Goal: Task Accomplishment & Management: Manage account settings

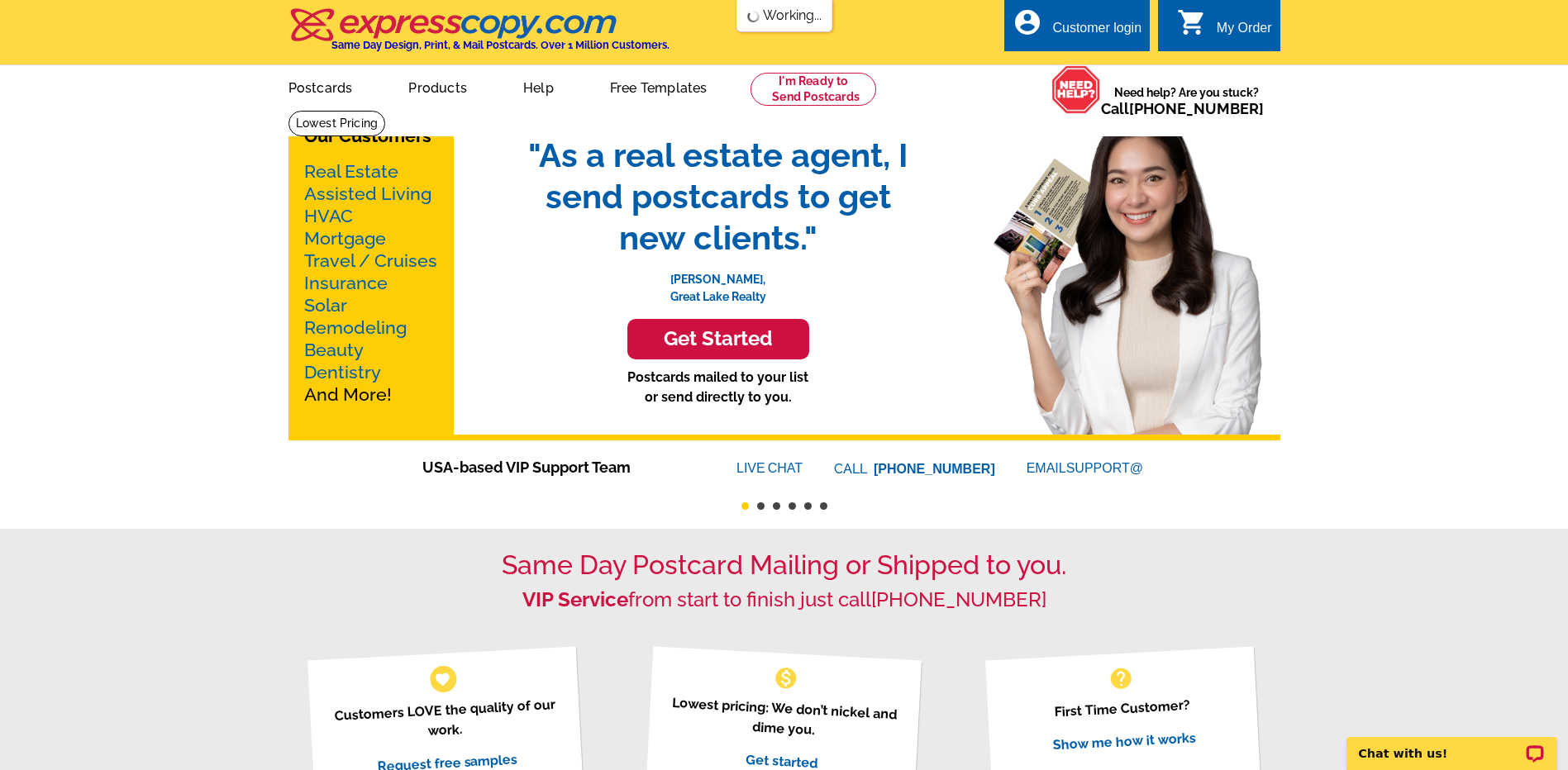
click at [1130, 28] on div "Customer login" at bounding box center [1097, 32] width 89 height 23
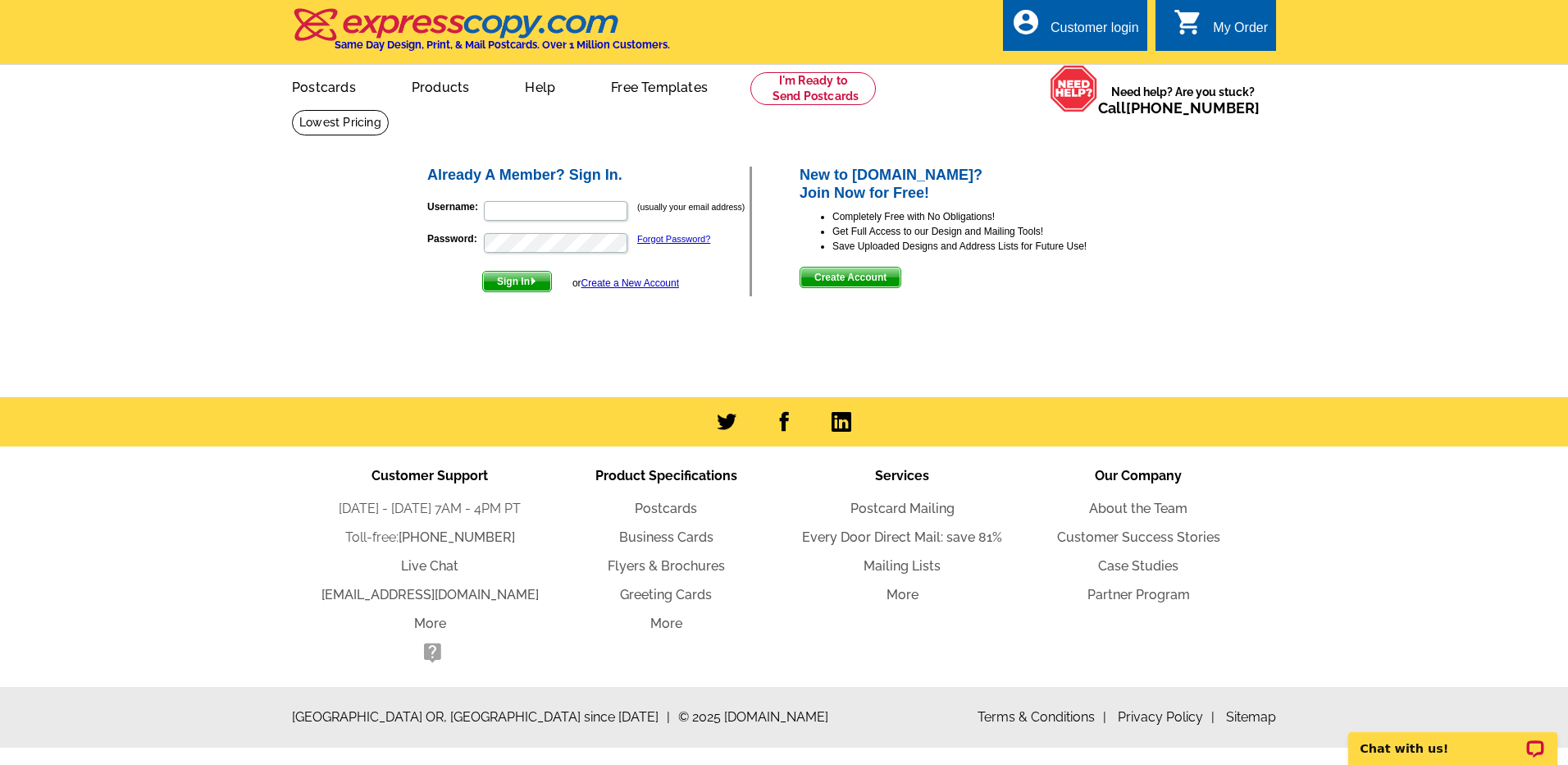
drag, startPoint x: 552, startPoint y: 192, endPoint x: 541, endPoint y: 209, distance: 20.2
click at [552, 193] on div "Already A Member? Sign In. Username: (usually your email address) Password: For…" at bounding box center [589, 231] width 325 height 129
click at [541, 210] on input "Username:" at bounding box center [555, 211] width 144 height 20
type input "[PERSON_NAME][EMAIL_ADDRESS][DOMAIN_NAME]"
click at [482, 271] on button "Sign In" at bounding box center [516, 282] width 70 height 21
